Goal: Task Accomplishment & Management: Complete application form

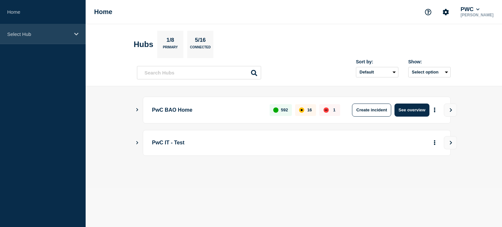
click at [75, 33] on icon at bounding box center [76, 34] width 4 height 3
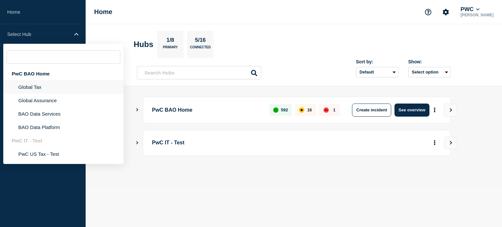
click at [53, 86] on li "Global Tax" at bounding box center [63, 86] width 120 height 13
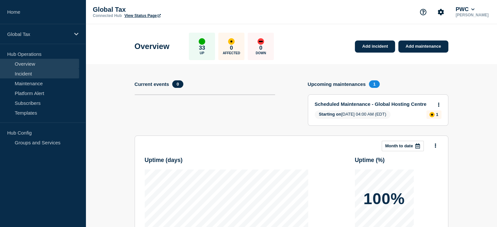
click at [32, 74] on link "Incident" at bounding box center [39, 74] width 79 height 10
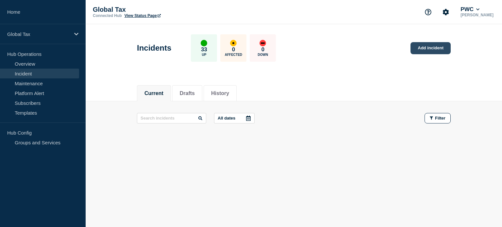
click at [418, 49] on link "Add incident" at bounding box center [431, 48] width 40 height 12
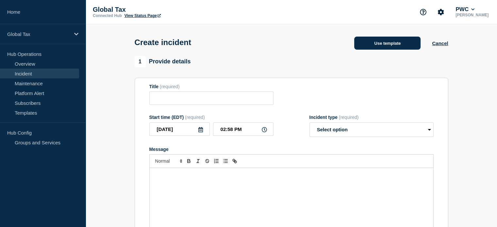
click at [372, 42] on button "Use template" at bounding box center [387, 43] width 66 height 13
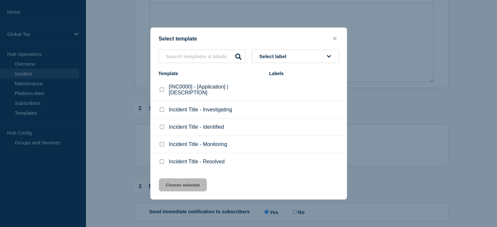
scroll to position [98, 0]
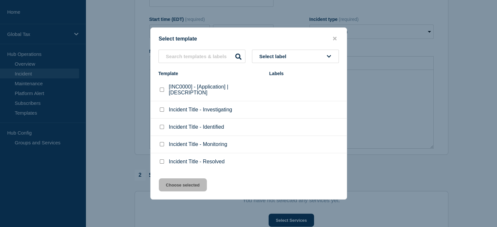
click at [329, 56] on icon at bounding box center [329, 56] width 4 height 5
click at [329, 56] on icon at bounding box center [329, 56] width 4 height 3
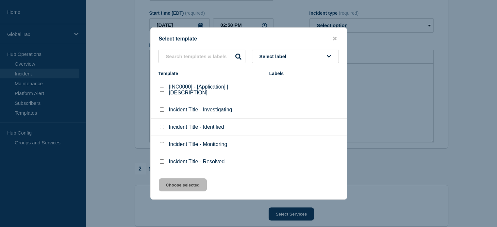
scroll to position [65, 0]
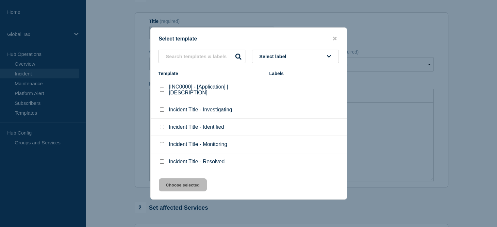
click at [162, 128] on input "Incident Title - Identified checkbox" at bounding box center [162, 127] width 4 height 4
checkbox input "true"
click at [184, 184] on button "Choose selected" at bounding box center [183, 185] width 48 height 13
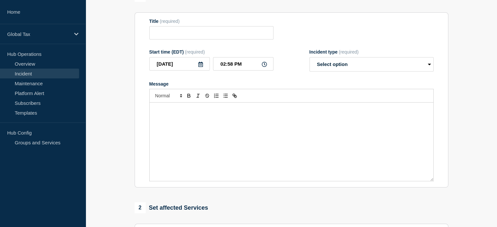
type input "Incident Title - Identified"
select select "identified"
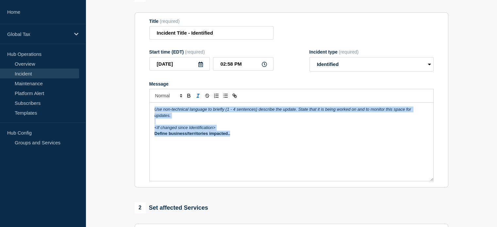
drag, startPoint x: 237, startPoint y: 137, endPoint x: 130, endPoint y: 101, distance: 112.6
click at [131, 99] on div "1 Provide details Title (required) Incident Title - Identified Start time (EDT)…" at bounding box center [291, 178] width 321 height 374
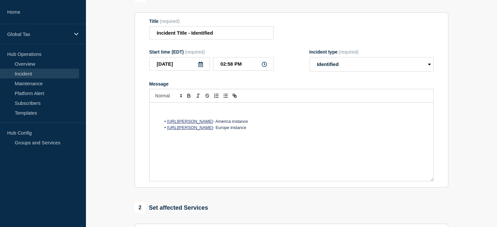
click at [176, 111] on p "Message" at bounding box center [292, 110] width 274 height 6
click at [284, 111] on p "[PERSON_NAME] users may experience issues with [PERSON_NAME]. The vendor" at bounding box center [292, 110] width 274 height 6
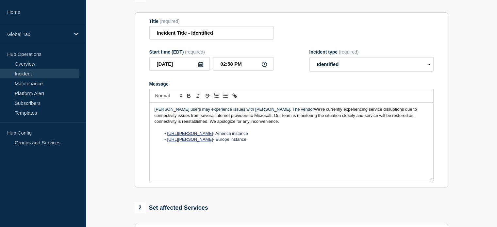
click at [277, 112] on span "We're currently experiencing service disruptions due to connectivity issues fro…" at bounding box center [287, 115] width 264 height 17
click at [230, 119] on span "experiencing service disruptions due to connectivity issues from several intern…" at bounding box center [285, 115] width 260 height 17
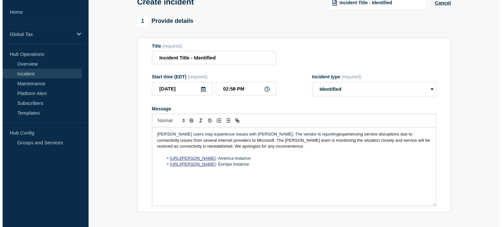
scroll to position [0, 0]
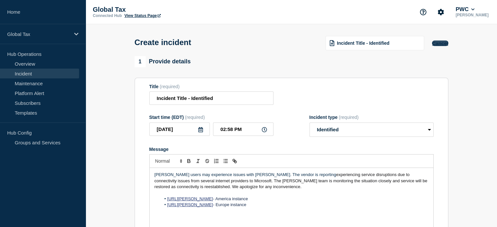
click at [442, 45] on button "Cancel" at bounding box center [440, 44] width 16 height 6
